Goal: Task Accomplishment & Management: Complete application form

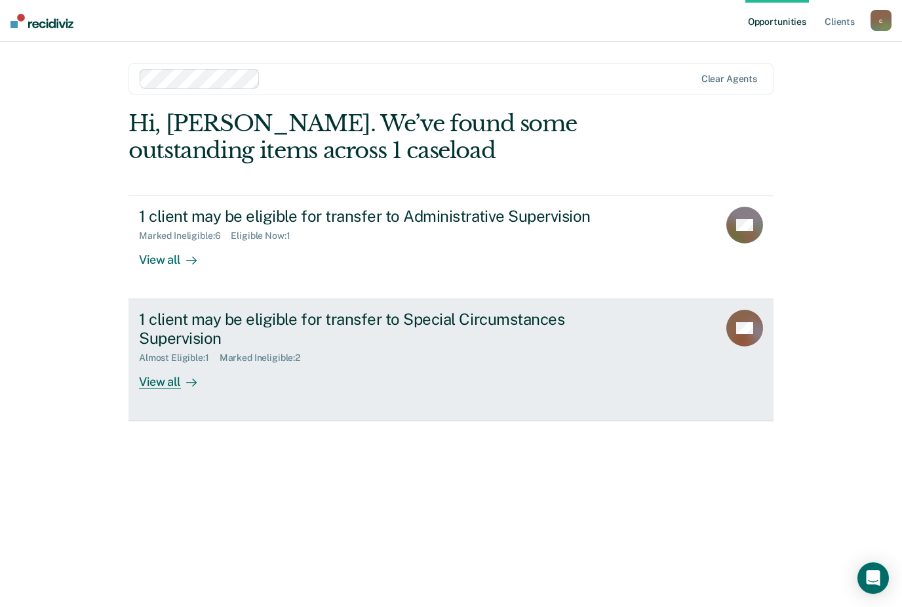
click at [354, 365] on div "1 client may be eligible for transfer to Special Circumstances Supervision Almo…" at bounding box center [385, 348] width 492 height 79
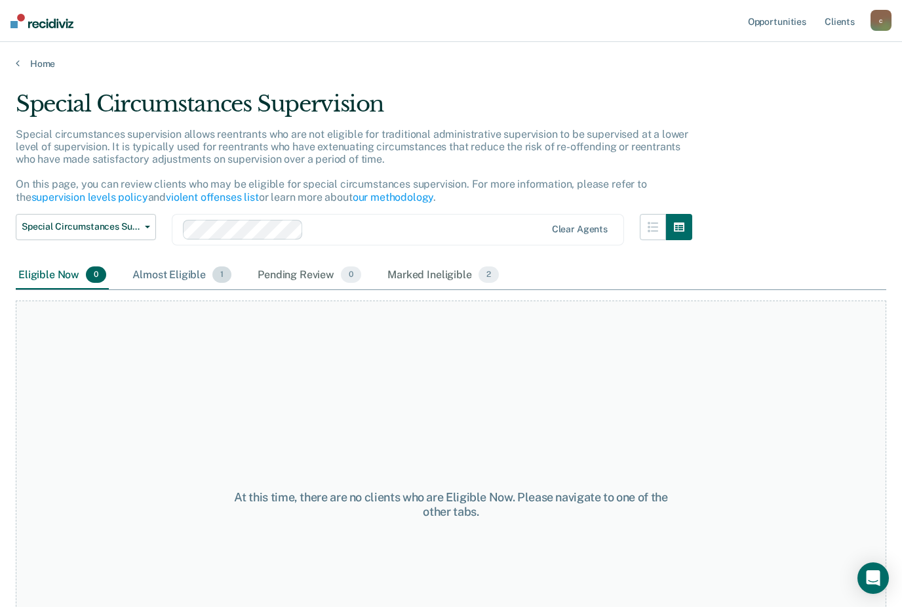
click at [197, 281] on div "Almost Eligible 1" at bounding box center [182, 275] width 104 height 29
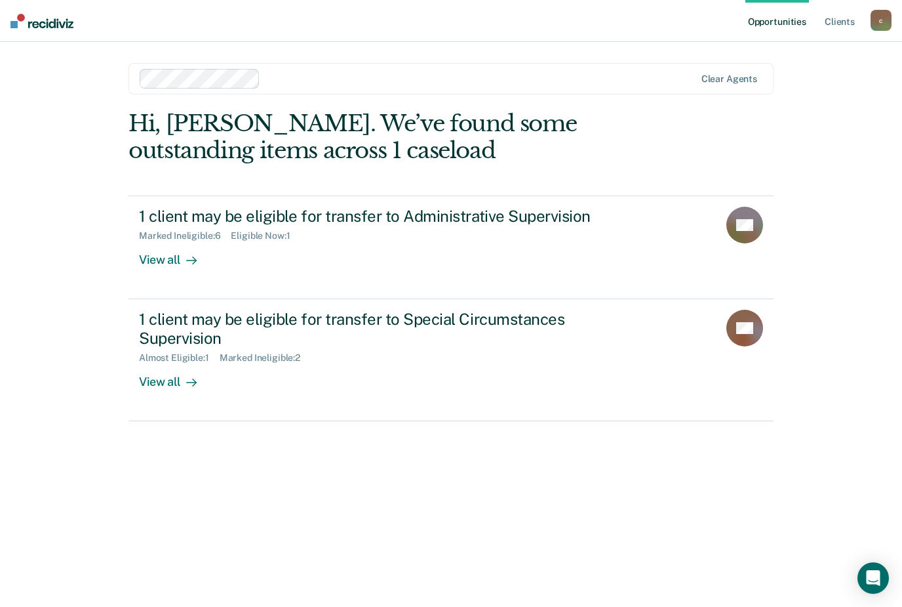
click at [287, 299] on link "1 client may be eligible for transfer to Special Circumstances Supervision Almo…" at bounding box center [451, 360] width 645 height 122
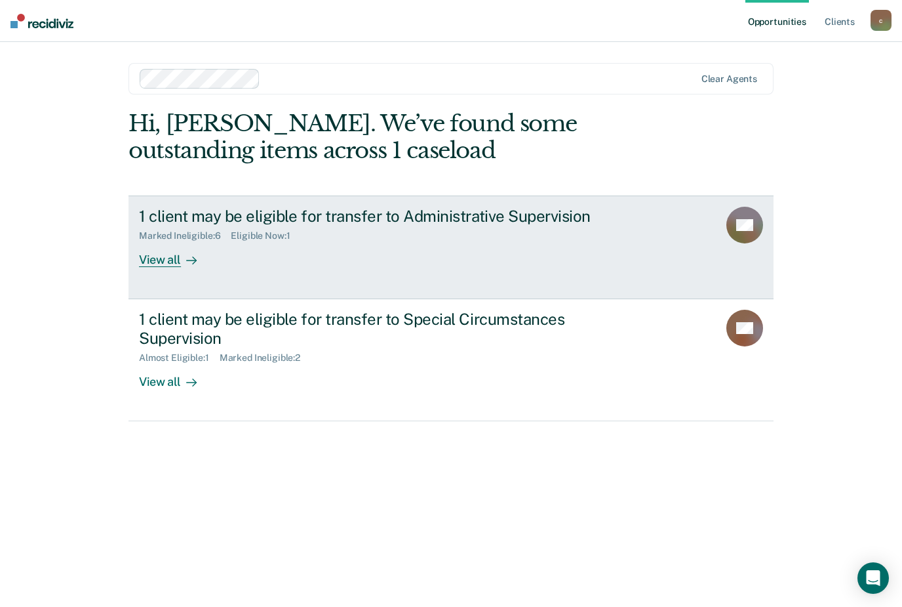
click at [387, 253] on div "1 client may be eligible for transfer to Administrative Supervision Marked Inel…" at bounding box center [385, 237] width 492 height 60
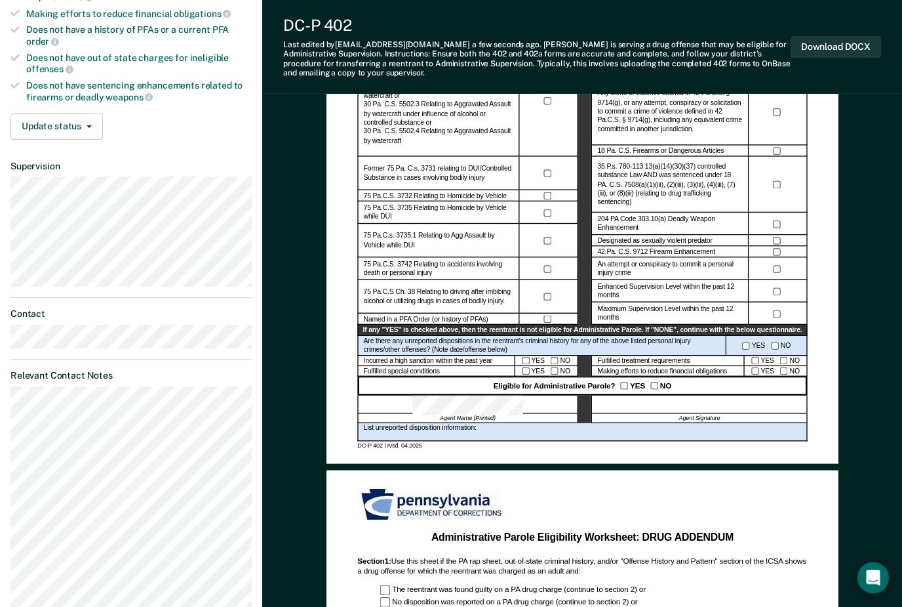
scroll to position [341, 0]
click at [864, 36] on button "Download DOCX" at bounding box center [836, 47] width 90 height 22
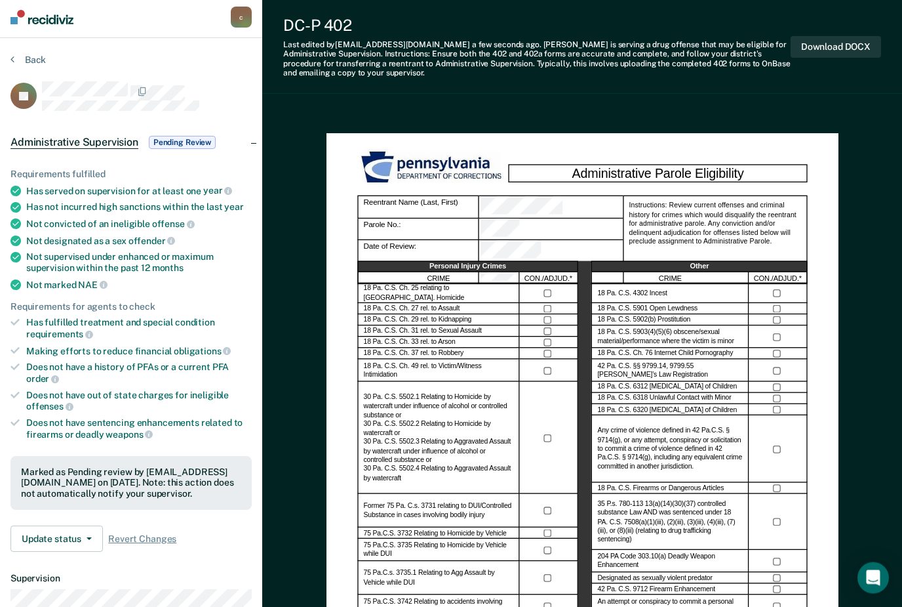
scroll to position [4, 0]
click at [81, 526] on button "Update status" at bounding box center [56, 538] width 92 height 26
click at [203, 525] on div "Update status Revert from Pending Review Mark Ineligible Revert Changes" at bounding box center [130, 538] width 241 height 26
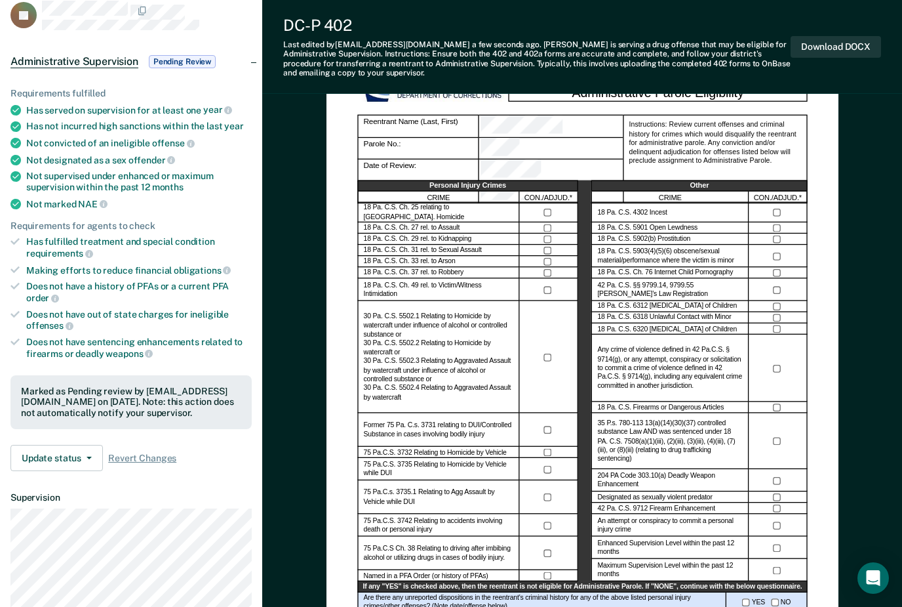
scroll to position [0, 0]
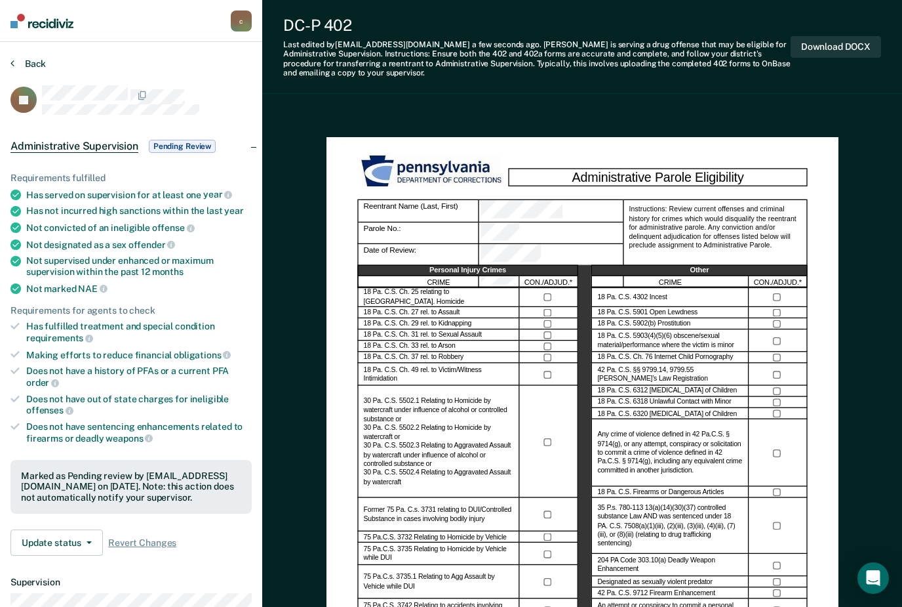
click at [33, 68] on button "Back" at bounding box center [27, 64] width 35 height 12
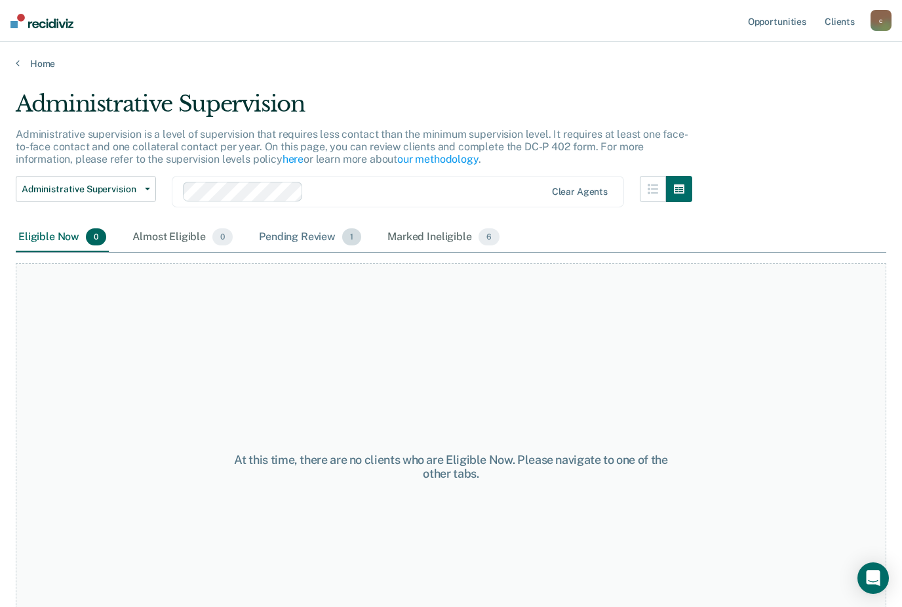
click at [299, 241] on div "Pending Review 1" at bounding box center [310, 237] width 108 height 29
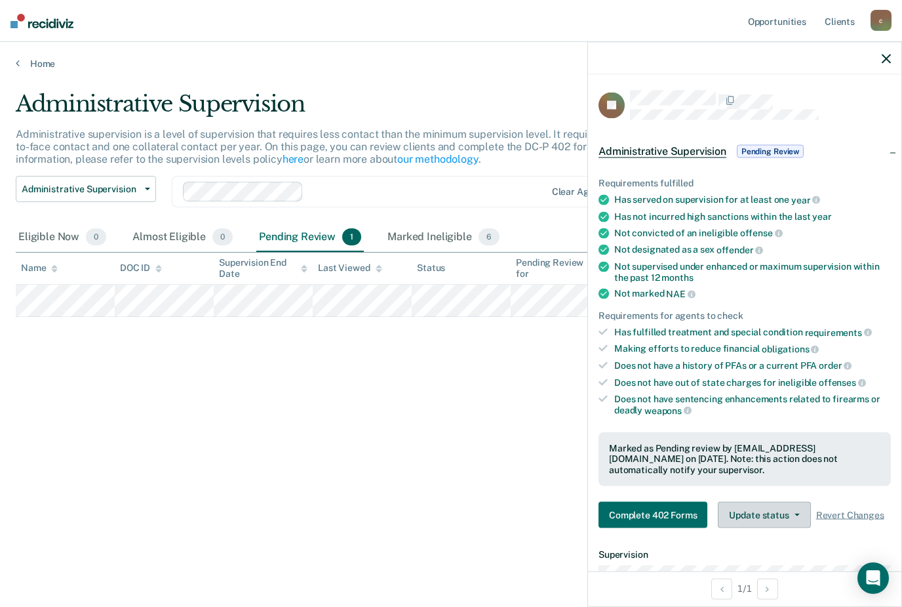
click at [789, 513] on button "Update status" at bounding box center [764, 515] width 92 height 26
click at [777, 538] on button "Revert from Pending Review" at bounding box center [789, 546] width 142 height 21
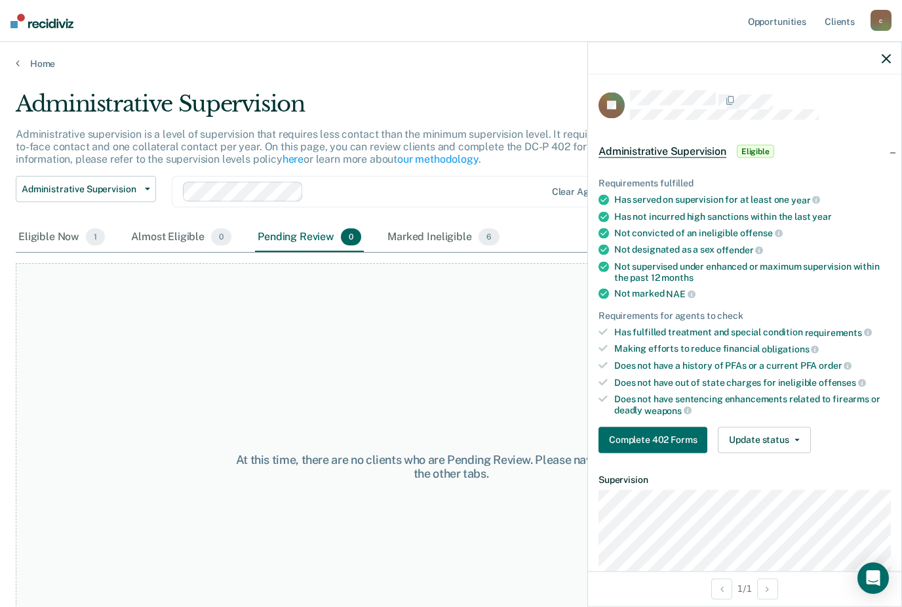
click at [758, 148] on span "Eligible" at bounding box center [755, 151] width 37 height 13
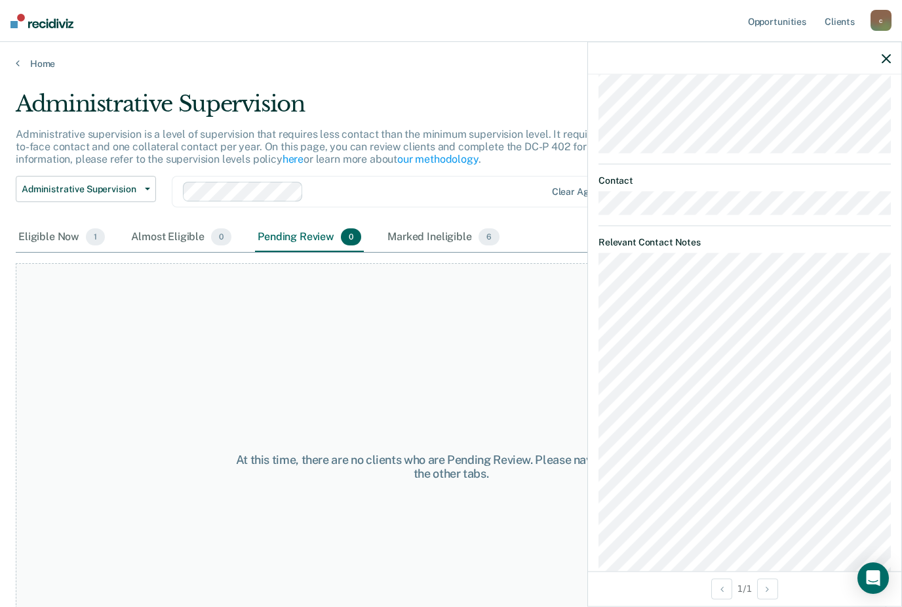
scroll to position [155, 0]
click at [66, 247] on div "Eligible Now 1" at bounding box center [62, 237] width 92 height 29
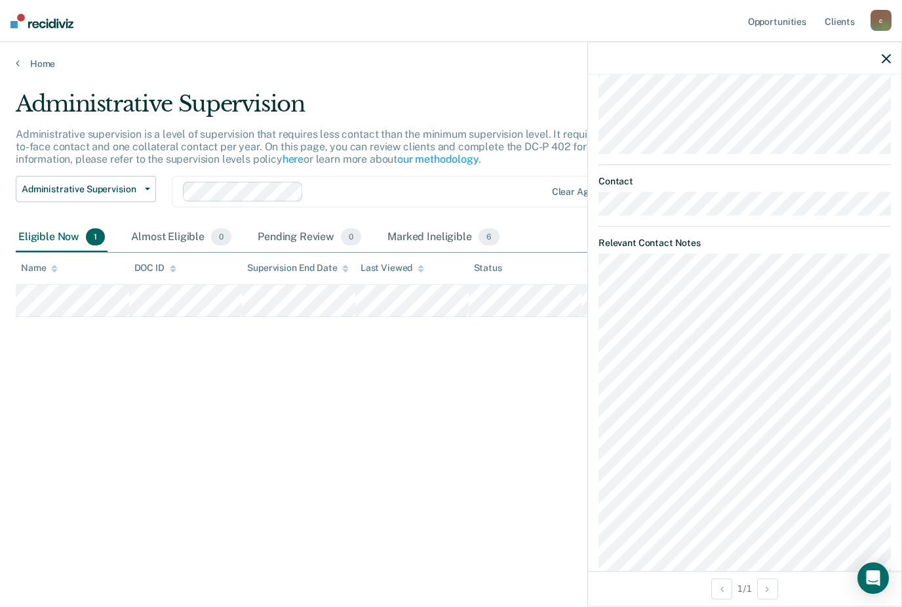
click at [883, 55] on icon "button" at bounding box center [886, 58] width 9 height 9
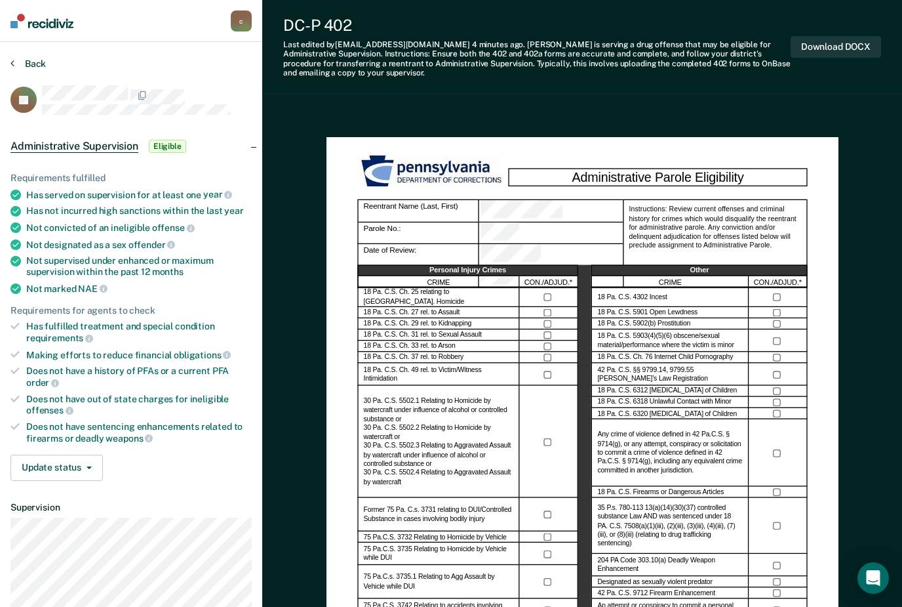
click at [17, 64] on button "Back" at bounding box center [27, 64] width 35 height 12
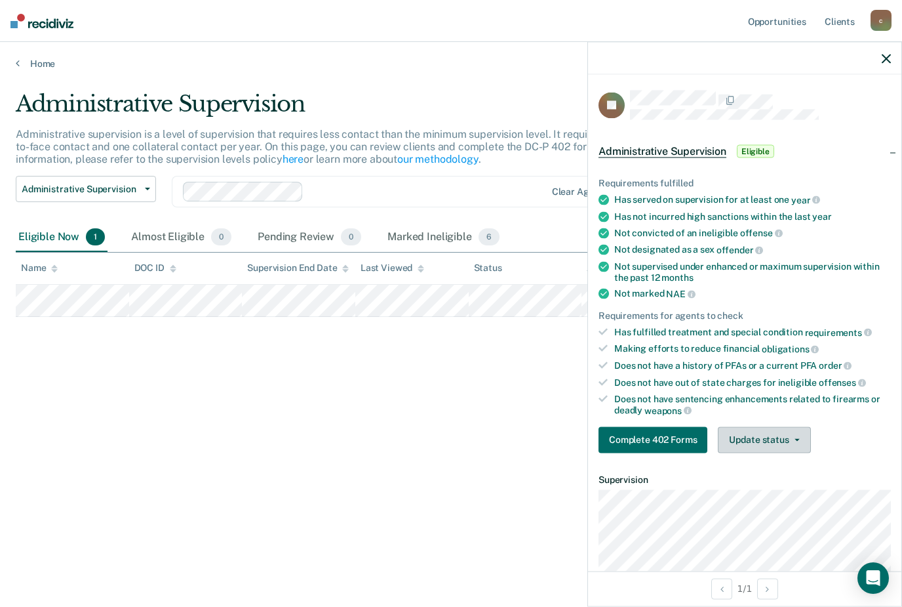
click at [786, 442] on button "Update status" at bounding box center [764, 439] width 92 height 26
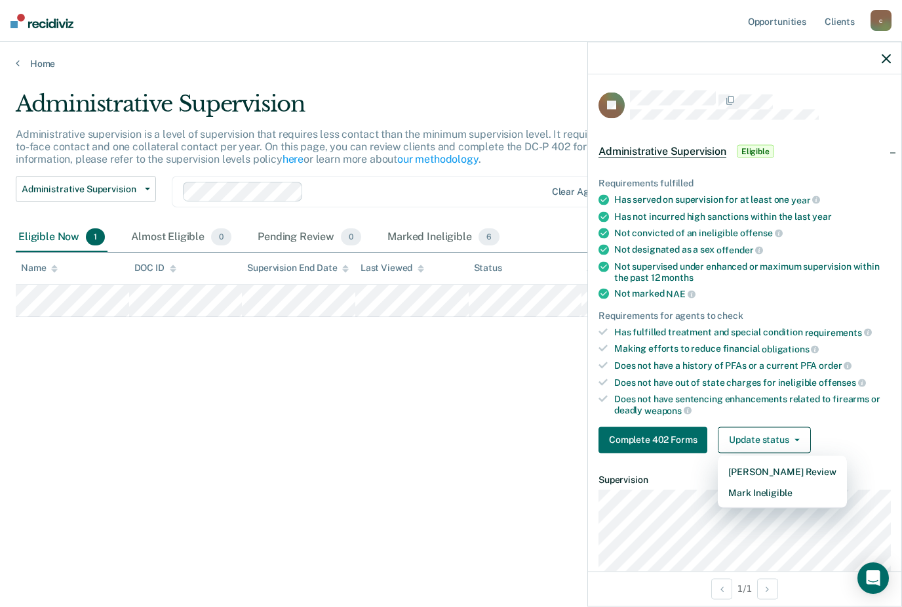
click at [891, 148] on div "Administrative Supervision Eligible" at bounding box center [744, 151] width 313 height 42
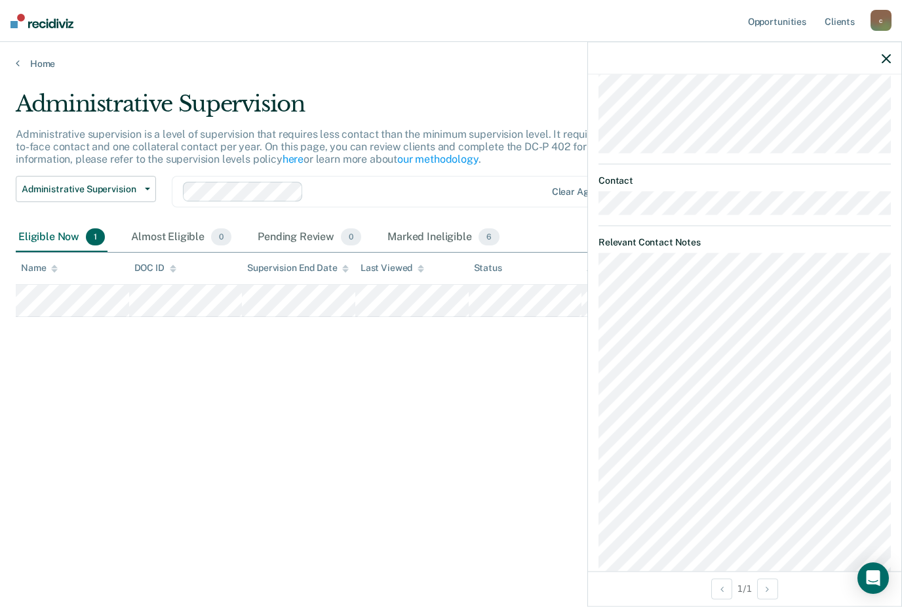
scroll to position [155, 0]
click at [336, 422] on div "Administrative Supervision Administrative supervision is a level of supervision…" at bounding box center [451, 299] width 871 height 418
click at [482, 186] on div at bounding box center [427, 191] width 236 height 15
click at [344, 428] on div "Administrative Supervision Administrative supervision is a level of supervision…" at bounding box center [451, 299] width 871 height 418
click at [886, 62] on icon "button" at bounding box center [886, 58] width 9 height 9
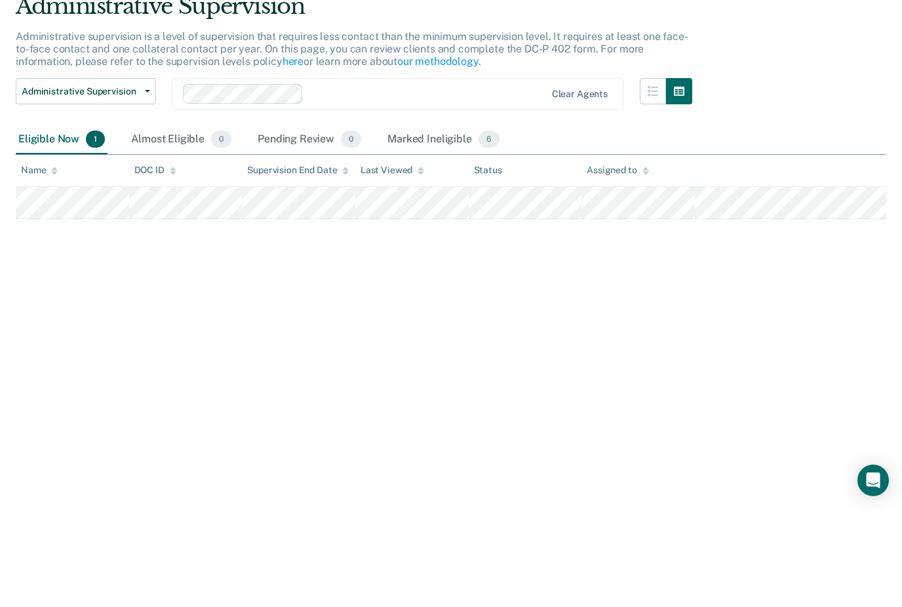
scroll to position [0, 0]
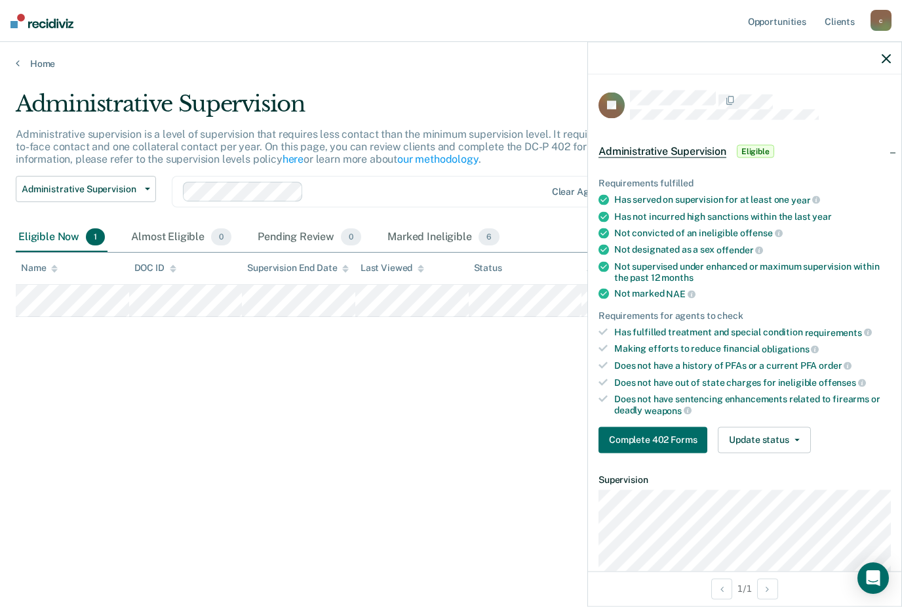
click at [887, 59] on icon "button" at bounding box center [886, 58] width 9 height 9
